Goal: Transaction & Acquisition: Purchase product/service

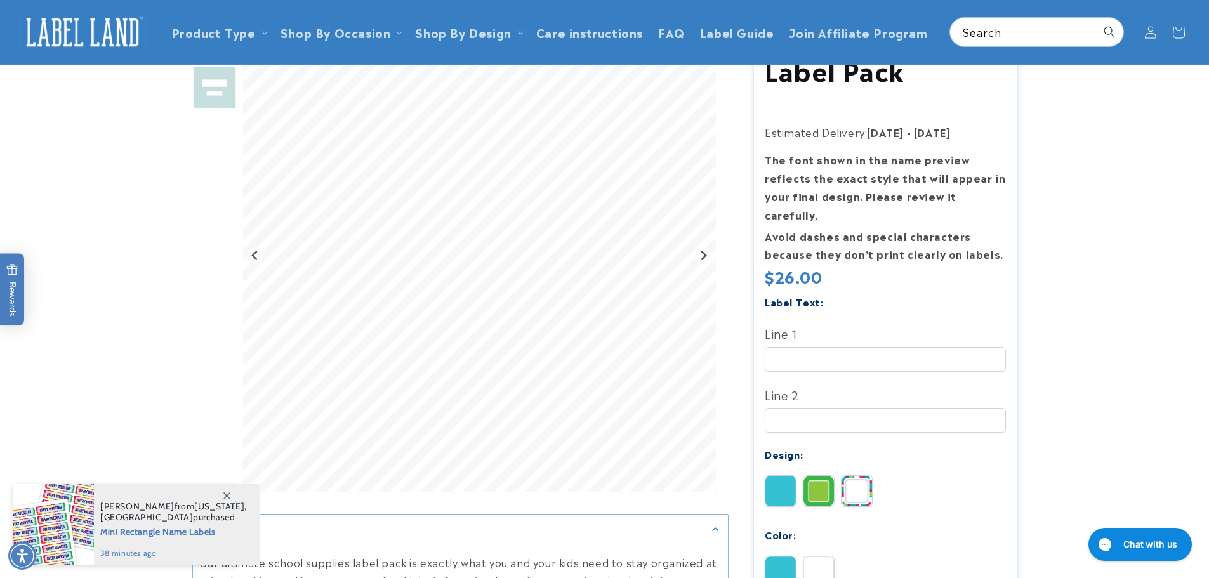
scroll to position [127, 0]
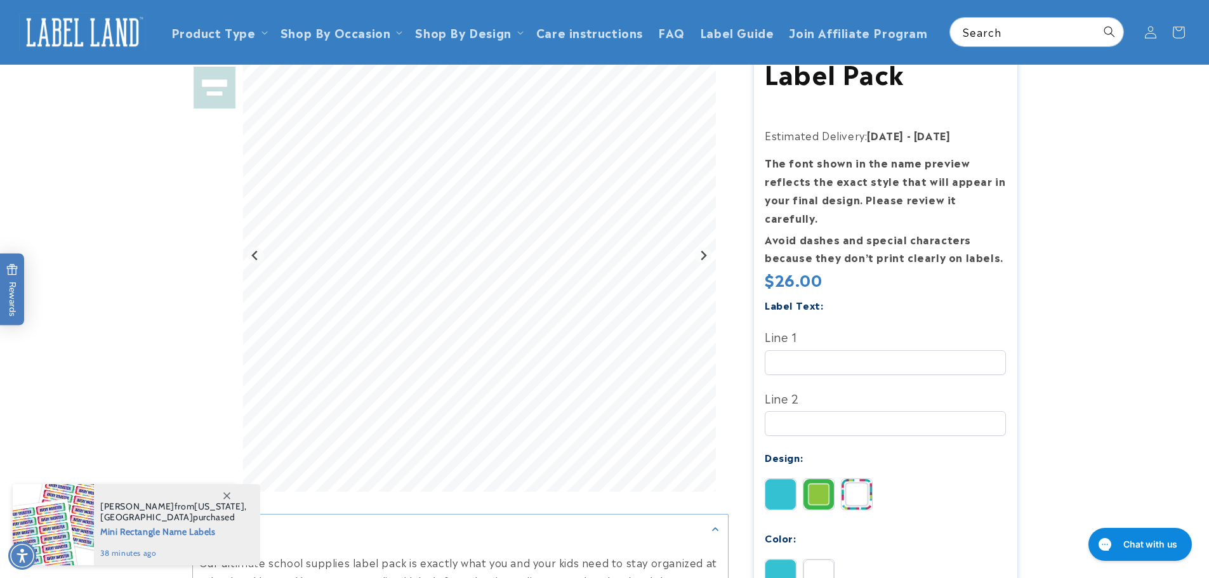
click at [856, 479] on img at bounding box center [857, 494] width 30 height 30
click at [776, 479] on img at bounding box center [781, 494] width 30 height 30
click at [801, 350] on input "Line 1" at bounding box center [885, 362] width 241 height 25
type input "*****"
click at [818, 411] on input "Line 2" at bounding box center [885, 423] width 241 height 25
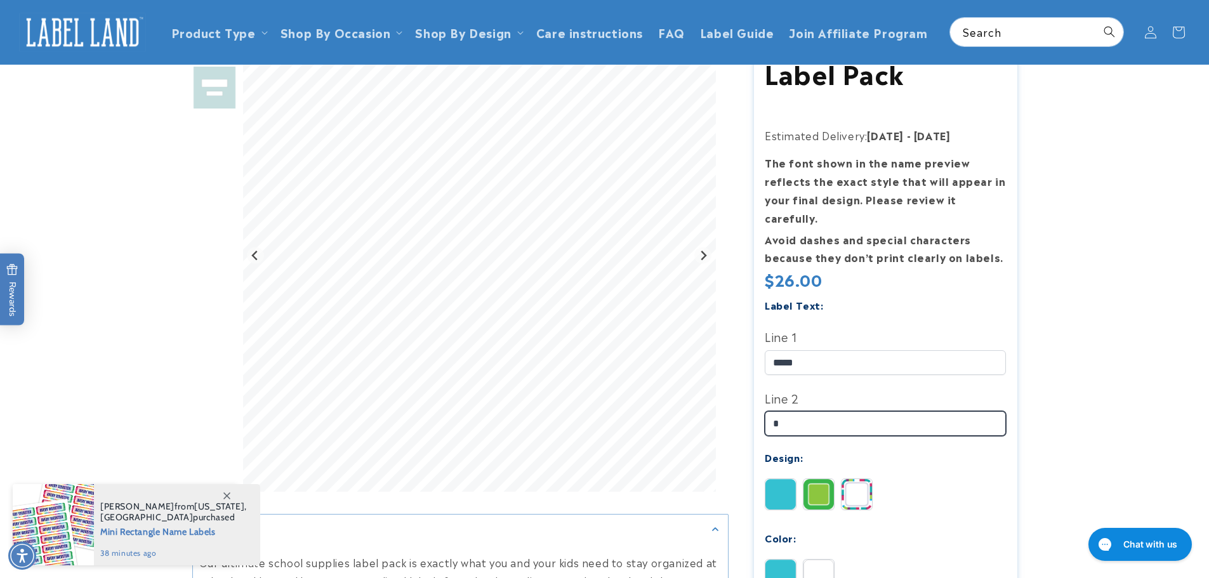
type input "**"
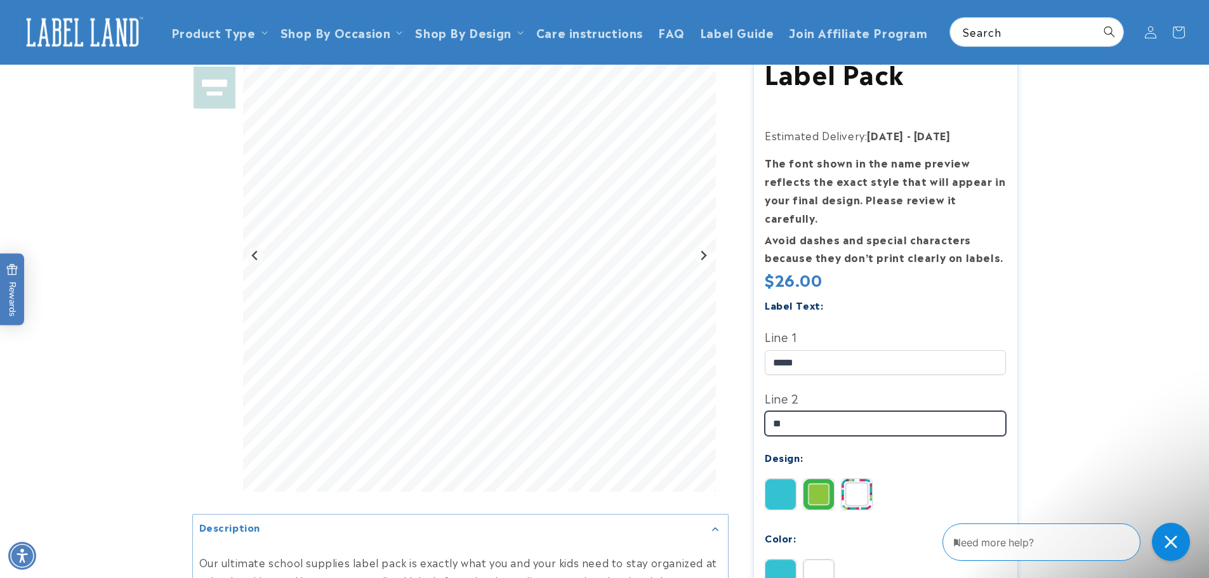
scroll to position [0, 0]
drag, startPoint x: 770, startPoint y: 396, endPoint x: 729, endPoint y: 389, distance: 41.9
click at [735, 393] on div "School Supplies Label Pack School Supplies Label Pack Estimated Delivery: [DATE…" at bounding box center [873, 446] width 289 height 870
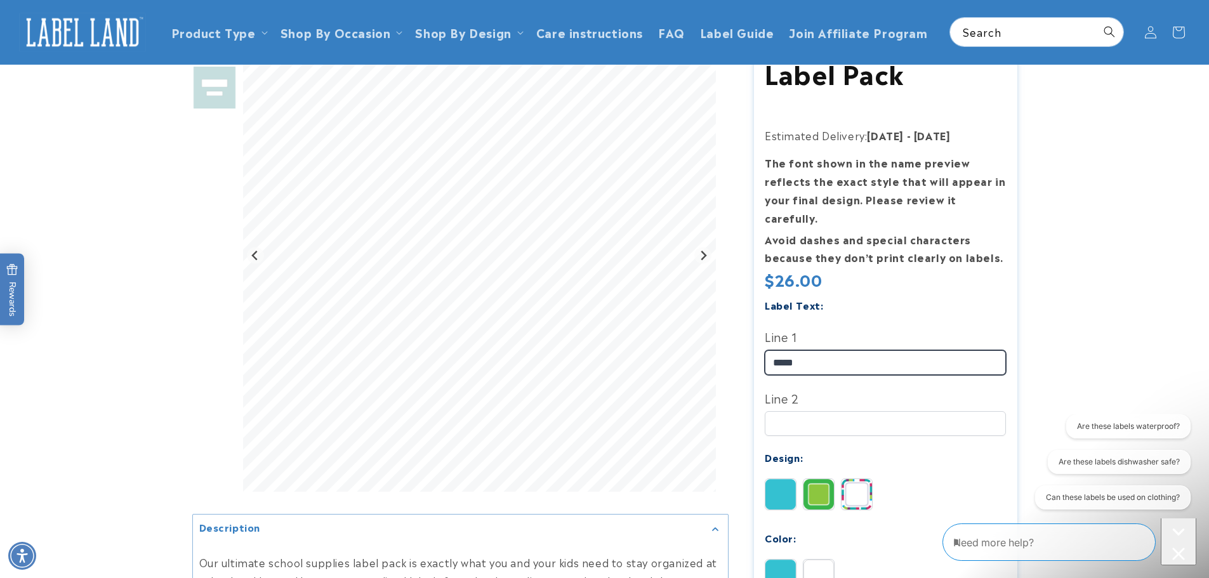
drag, startPoint x: 825, startPoint y: 343, endPoint x: 726, endPoint y: 354, distance: 99.6
click at [727, 354] on div "Description Features" at bounding box center [604, 446] width 825 height 870
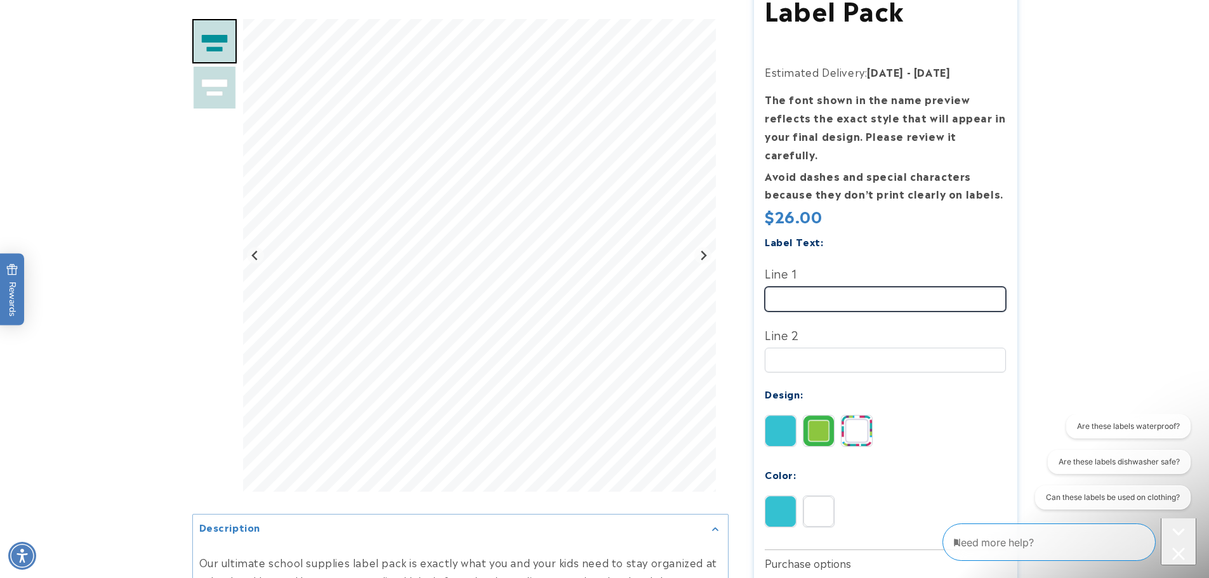
scroll to position [317, 0]
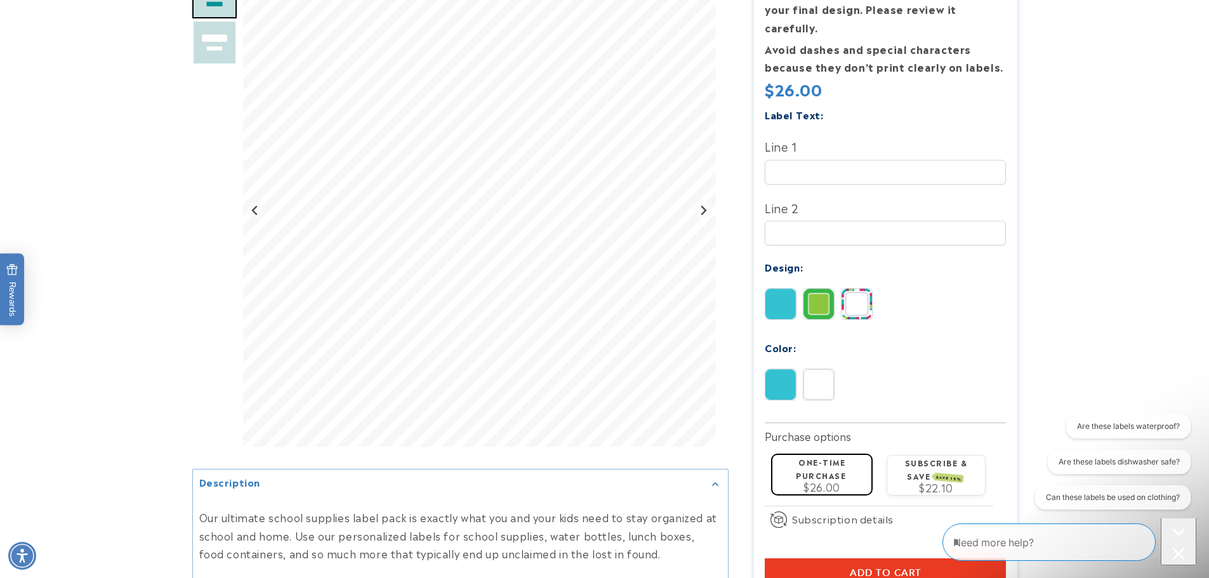
click at [822, 370] on img at bounding box center [819, 385] width 30 height 30
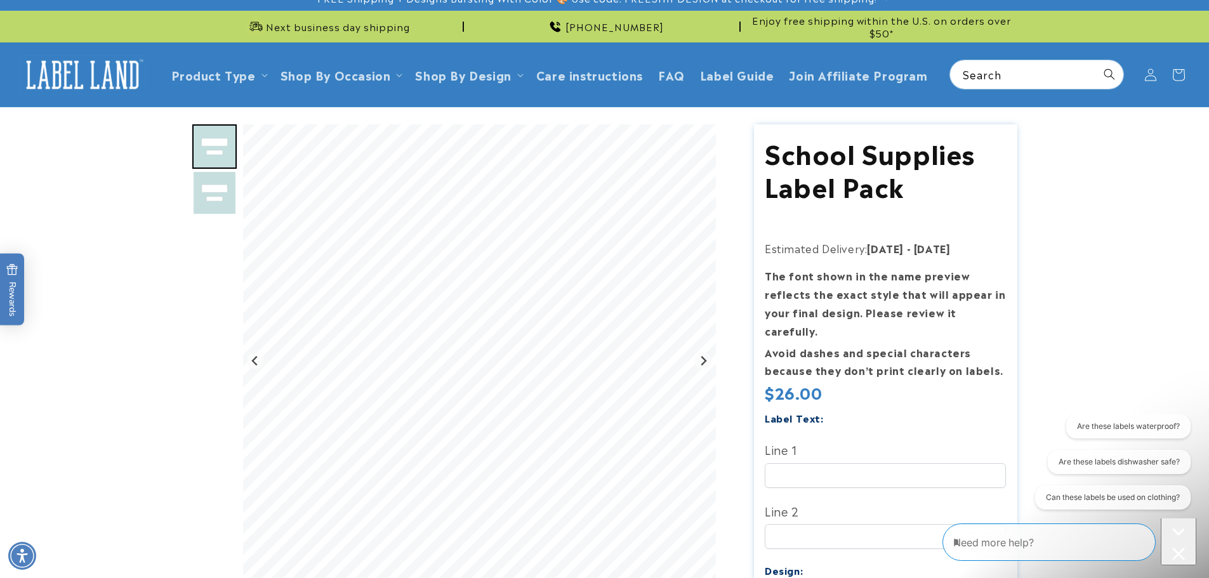
scroll to position [0, 0]
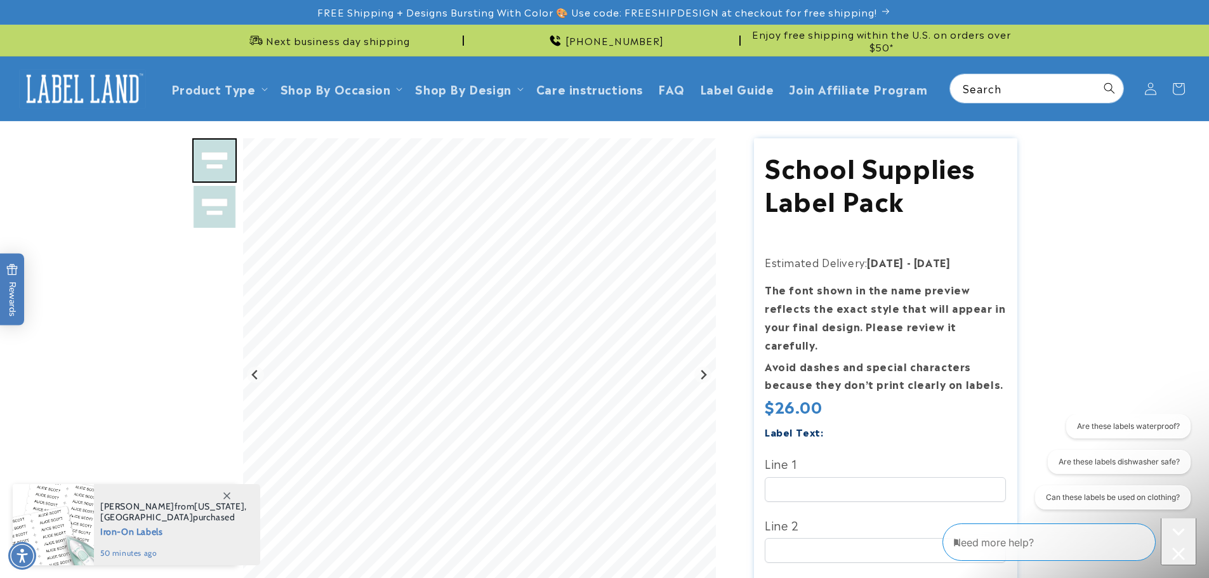
click at [210, 217] on img "Go to slide 2" at bounding box center [214, 207] width 44 height 44
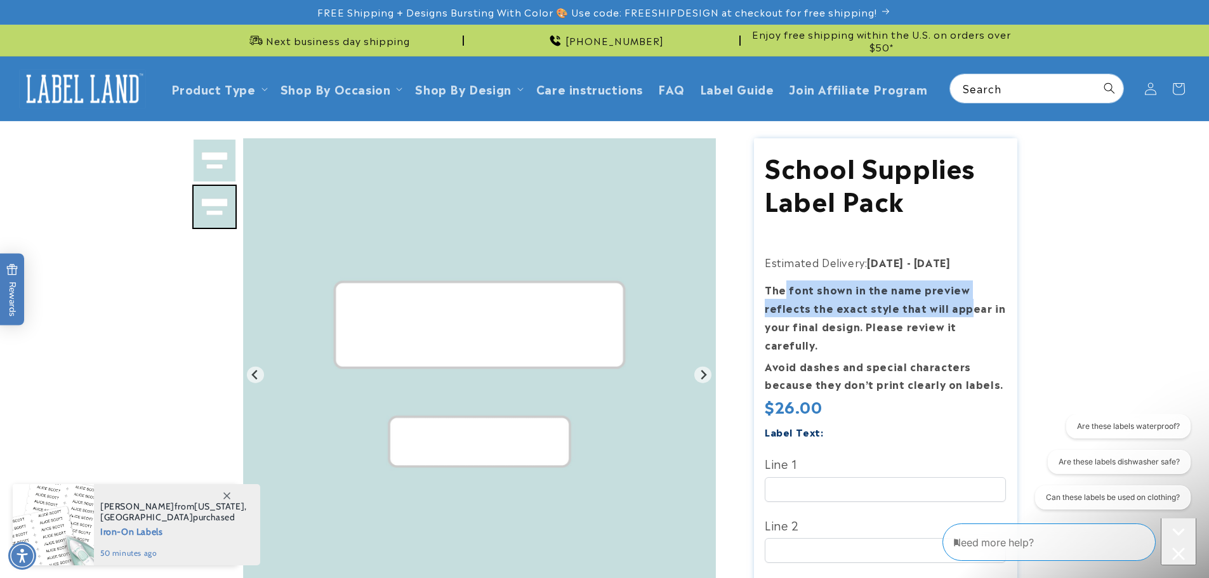
drag, startPoint x: 786, startPoint y: 291, endPoint x: 966, endPoint y: 300, distance: 179.9
click at [965, 300] on p "The font shown in the name preview reflects the exact style that will appear in…" at bounding box center [885, 317] width 241 height 73
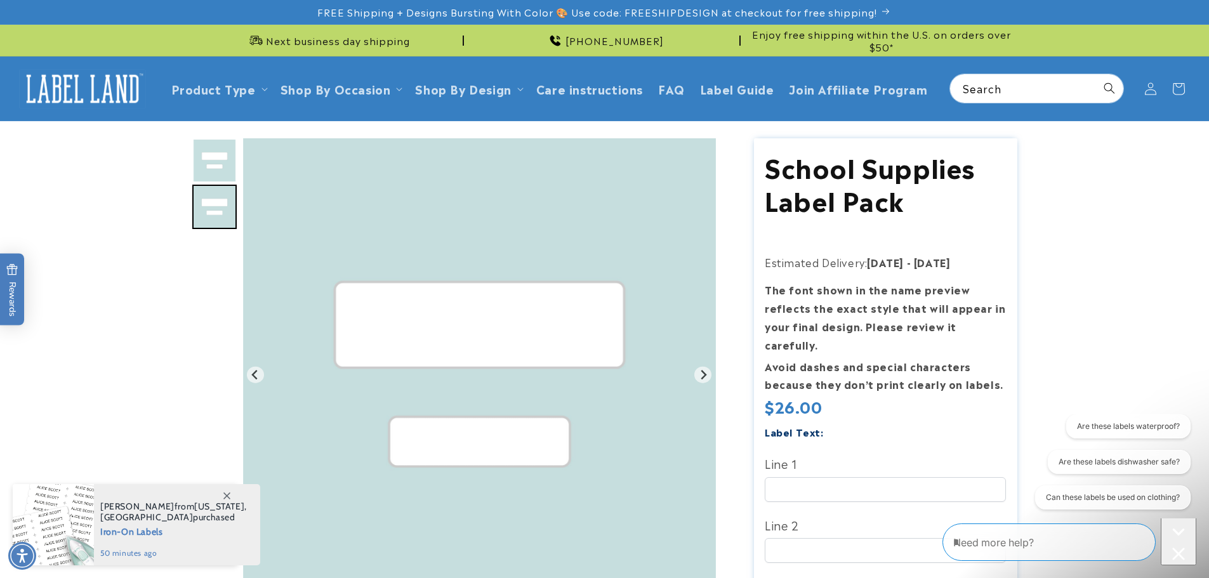
click at [910, 328] on strong "The font shown in the name preview reflects the exact style that will appear in…" at bounding box center [885, 317] width 241 height 70
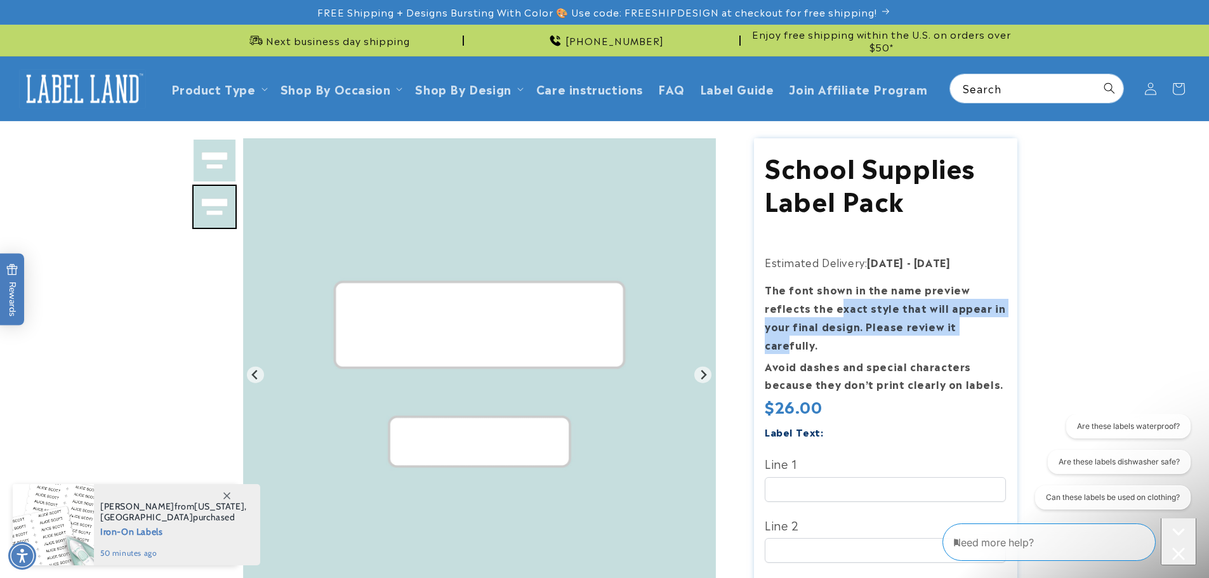
drag, startPoint x: 849, startPoint y: 309, endPoint x: 969, endPoint y: 324, distance: 120.3
click at [978, 318] on strong "The font shown in the name preview reflects the exact style that will appear in…" at bounding box center [885, 317] width 241 height 70
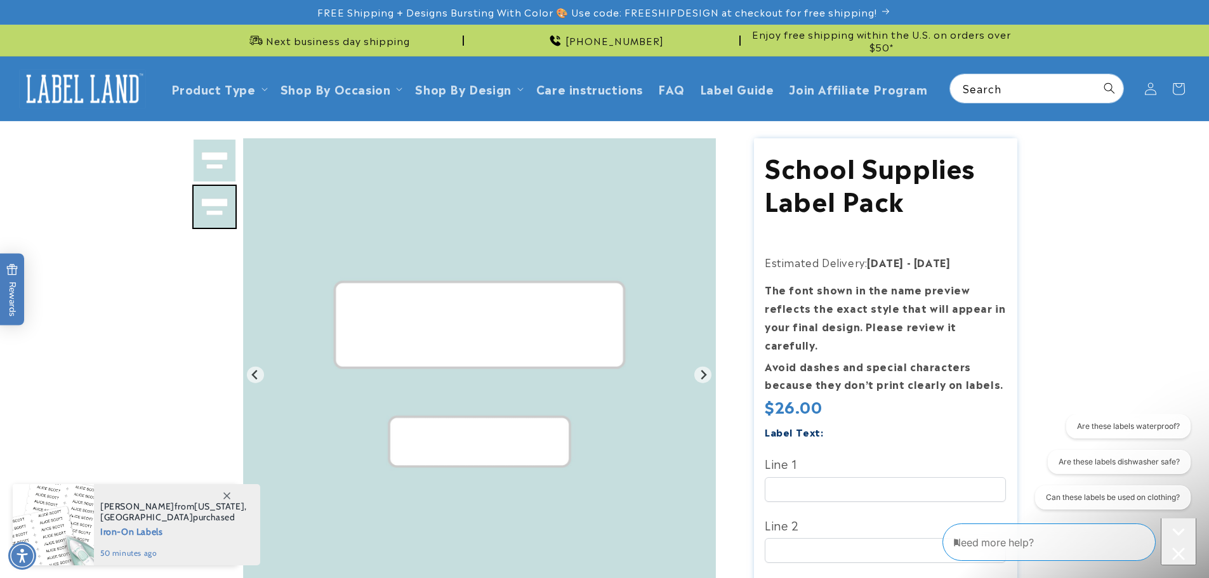
click at [883, 359] on strong "Avoid dashes and special characters because they don’t print clearly on labels." at bounding box center [884, 376] width 239 height 34
drag, startPoint x: 875, startPoint y: 326, endPoint x: 1014, endPoint y: 344, distance: 140.2
click at [1014, 344] on section "School Supplies Label Pack School Supplies Label Pack Estimated Delivery: [DATE…" at bounding box center [885, 573] width 263 height 870
click at [891, 357] on p "Avoid dashes and special characters because they don’t print clearly on labels." at bounding box center [885, 375] width 241 height 37
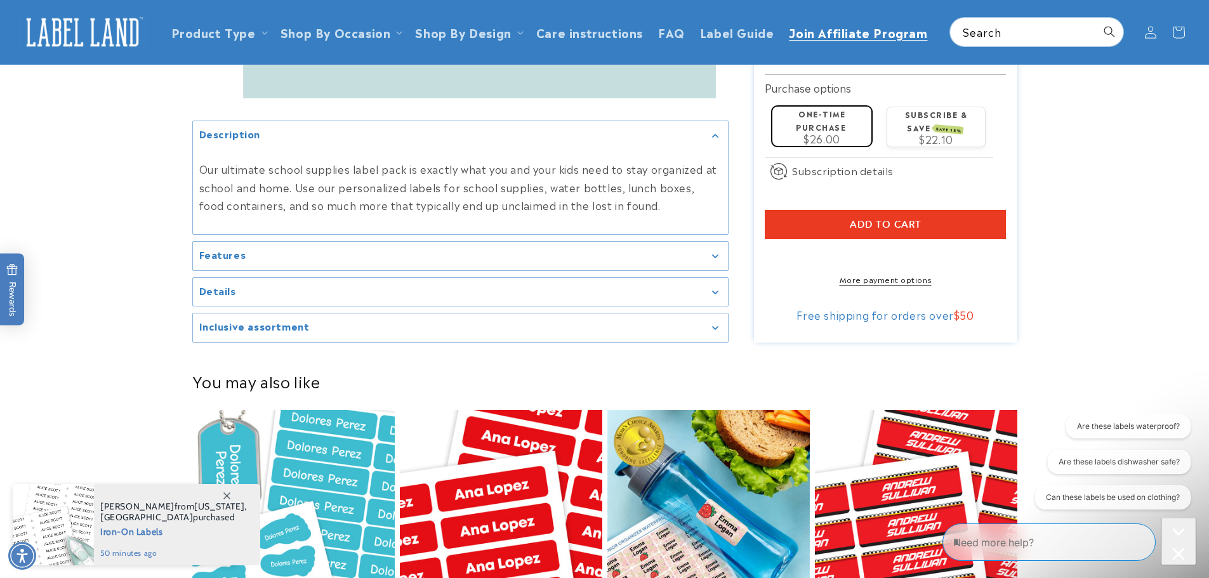
scroll to position [571, 0]
